Goal: Task Accomplishment & Management: Manage account settings

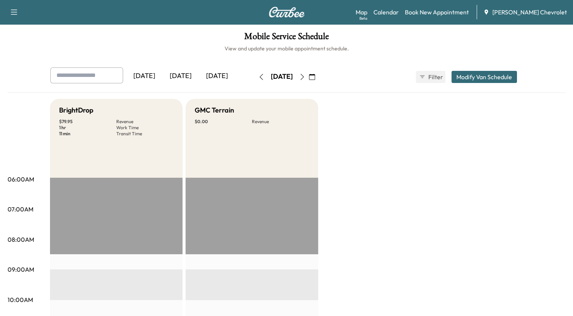
click at [315, 75] on icon "button" at bounding box center [312, 77] width 6 height 6
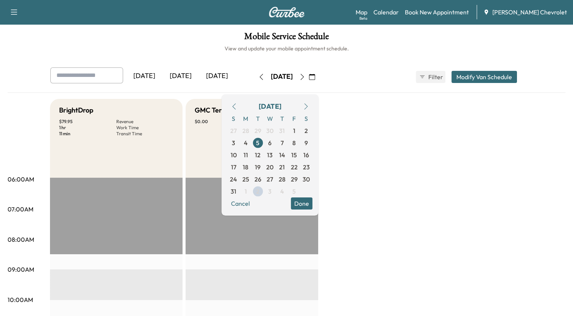
click at [309, 105] on icon "button" at bounding box center [306, 106] width 6 height 6
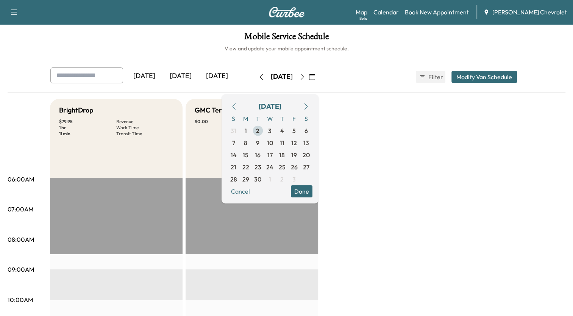
click at [259, 129] on span "2" at bounding box center [257, 130] width 3 height 9
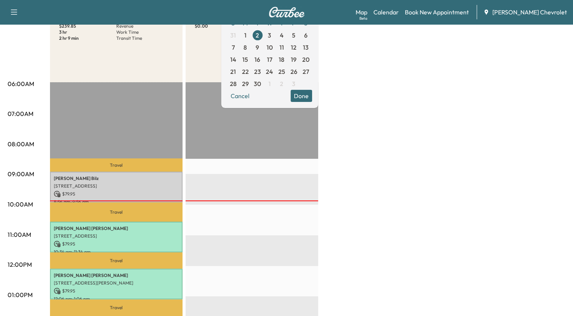
scroll to position [38, 0]
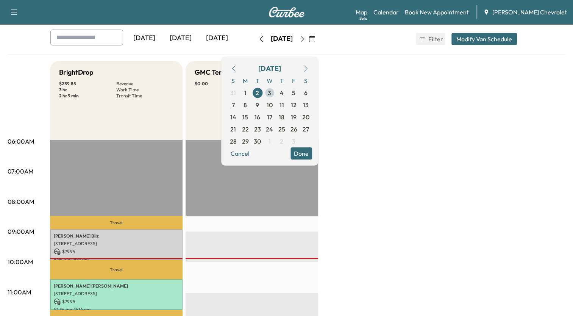
click at [276, 93] on span "3" at bounding box center [269, 93] width 12 height 12
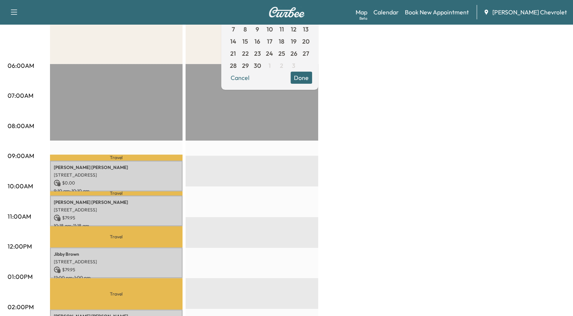
scroll to position [38, 0]
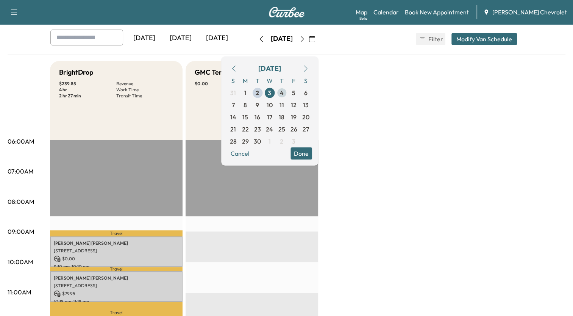
click at [288, 92] on span "4" at bounding box center [282, 93] width 12 height 12
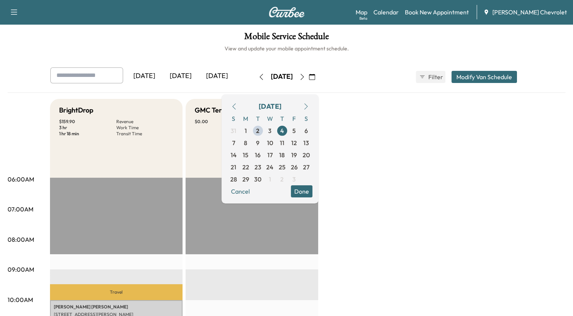
click at [386, 51] on h6 "View and update your mobile appointment schedule." at bounding box center [286, 49] width 557 height 8
